Goal: Information Seeking & Learning: Learn about a topic

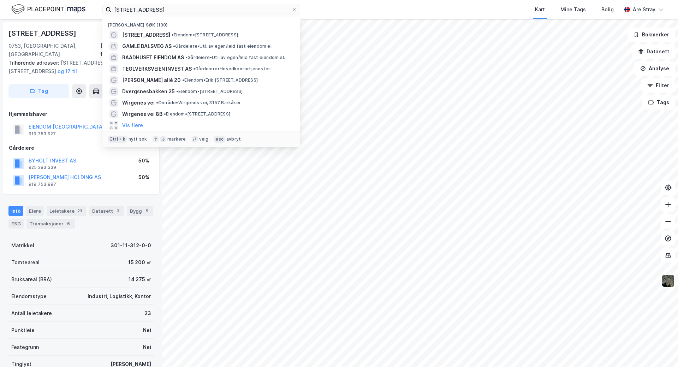
click at [43, 0] on html "aslakveien 14 Nylige søk (100) [STREET_ADDRESS] • Eiendom • [STREET_ADDRESS] GA…" at bounding box center [339, 183] width 678 height 367
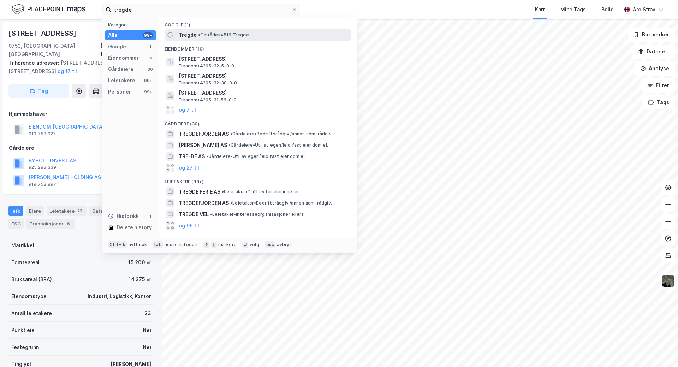
type input "tregde"
click at [193, 37] on span "Tregde" at bounding box center [188, 35] width 18 height 8
